Goal: Task Accomplishment & Management: Use online tool/utility

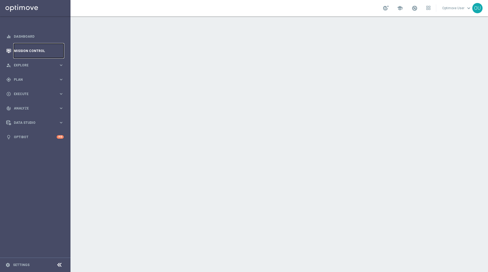
click at [43, 50] on link "Mission Control" at bounding box center [39, 51] width 50 height 14
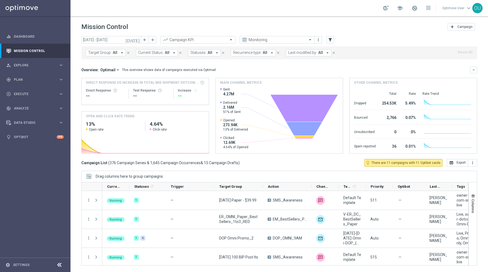
click at [95, 54] on span "Target Group:" at bounding box center [99, 52] width 23 height 5
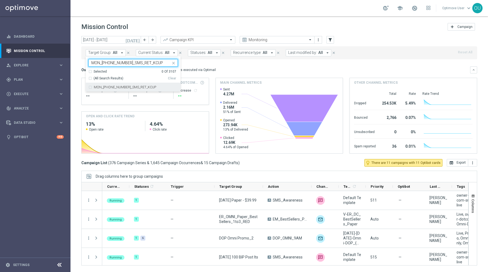
click at [105, 88] on label "MON_[PHONE_NUMBER]_SMS_RET_KCUP" at bounding box center [125, 87] width 62 height 3
type input "MON_[PHONE_NUMBER]_SMS_RET_KCUP"
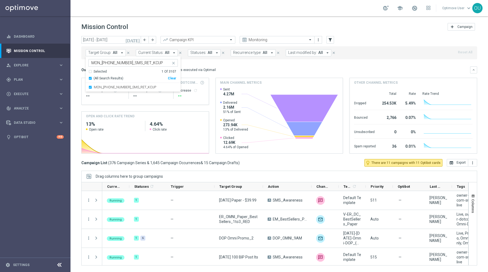
click at [218, 66] on div "Overview: Optimail arrow_drop_down This overview shows data of campaigns execut…" at bounding box center [279, 69] width 396 height 7
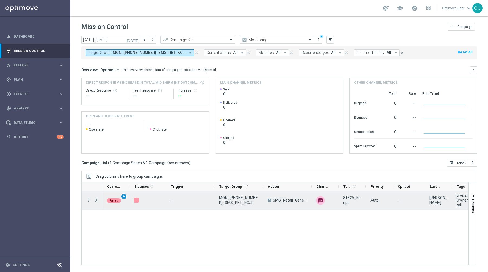
click at [124, 197] on span "play_arrow" at bounding box center [124, 197] width 4 height 4
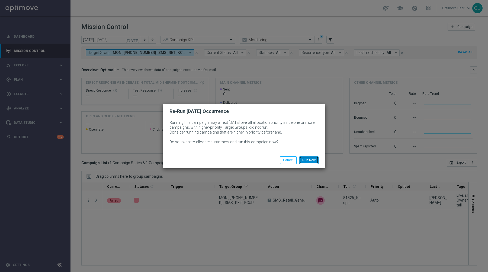
click at [312, 162] on button "Run Now" at bounding box center [308, 160] width 19 height 8
